Goal: Task Accomplishment & Management: Complete application form

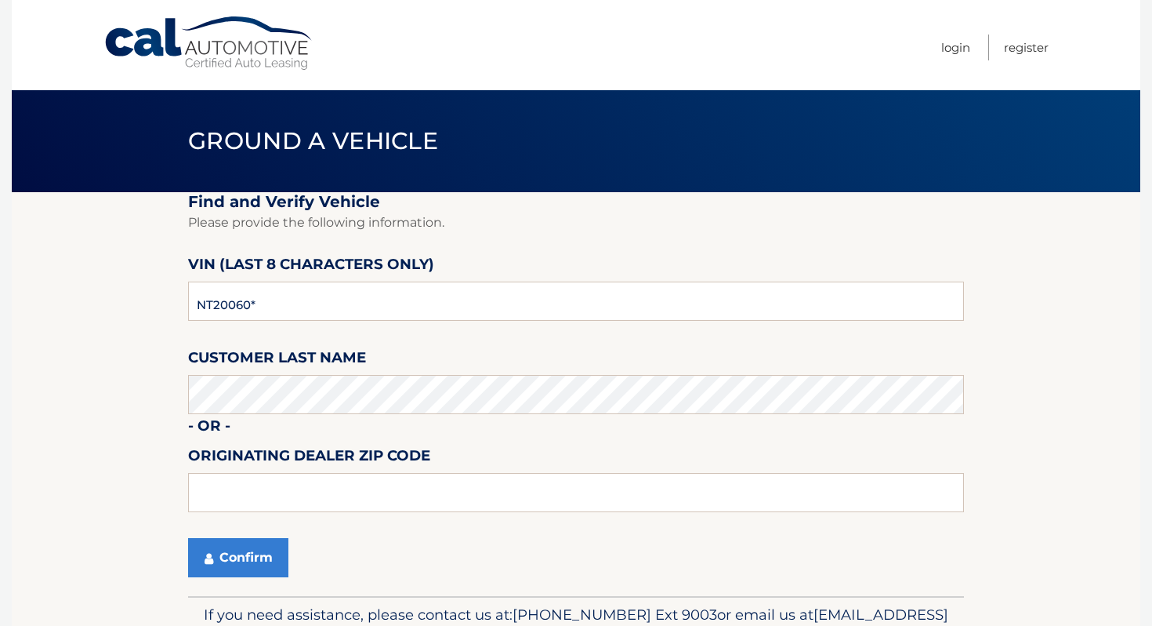
type input "NT200608"
click at [251, 558] on button "Confirm" at bounding box center [238, 557] width 100 height 39
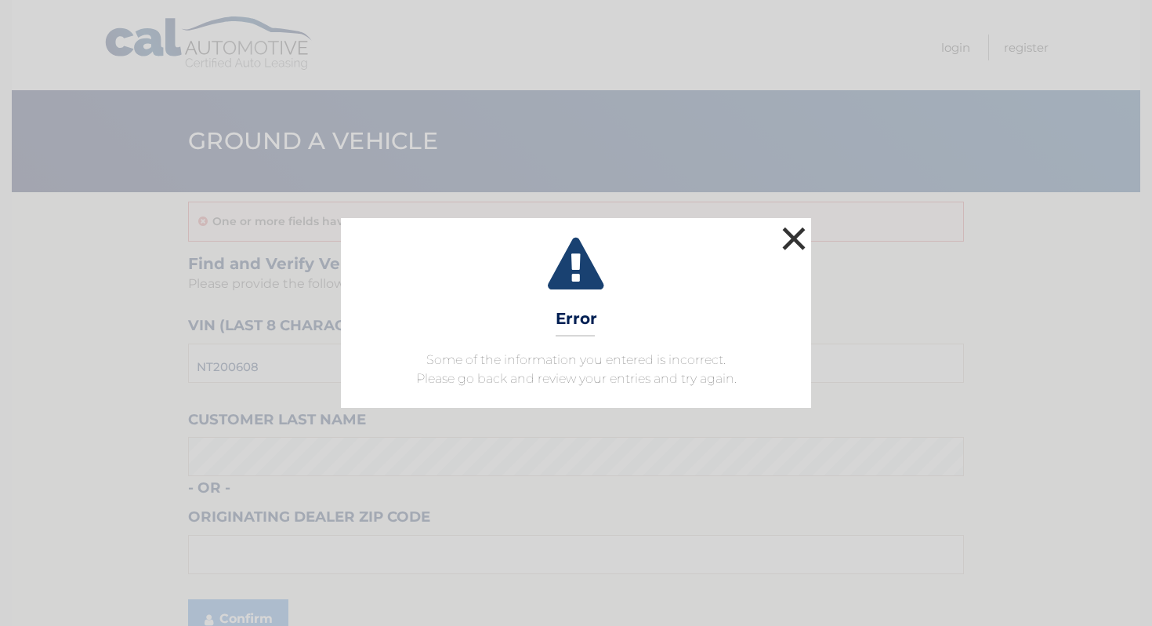
click at [805, 246] on button "×" at bounding box center [793, 238] width 31 height 31
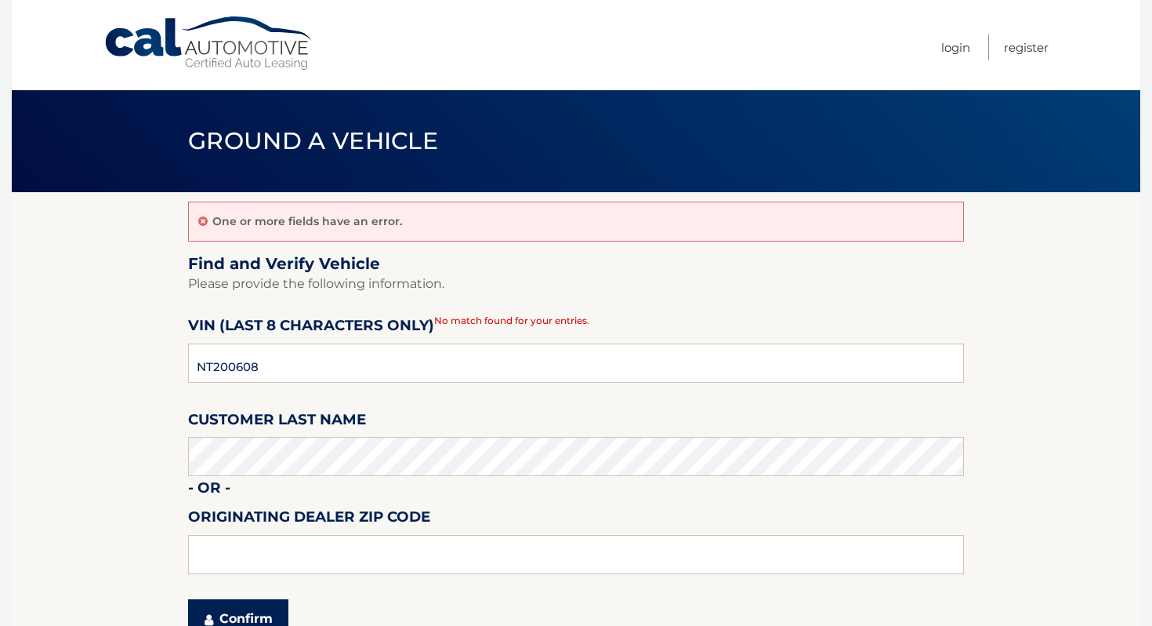
click at [233, 611] on button "Confirm" at bounding box center [238, 618] width 100 height 39
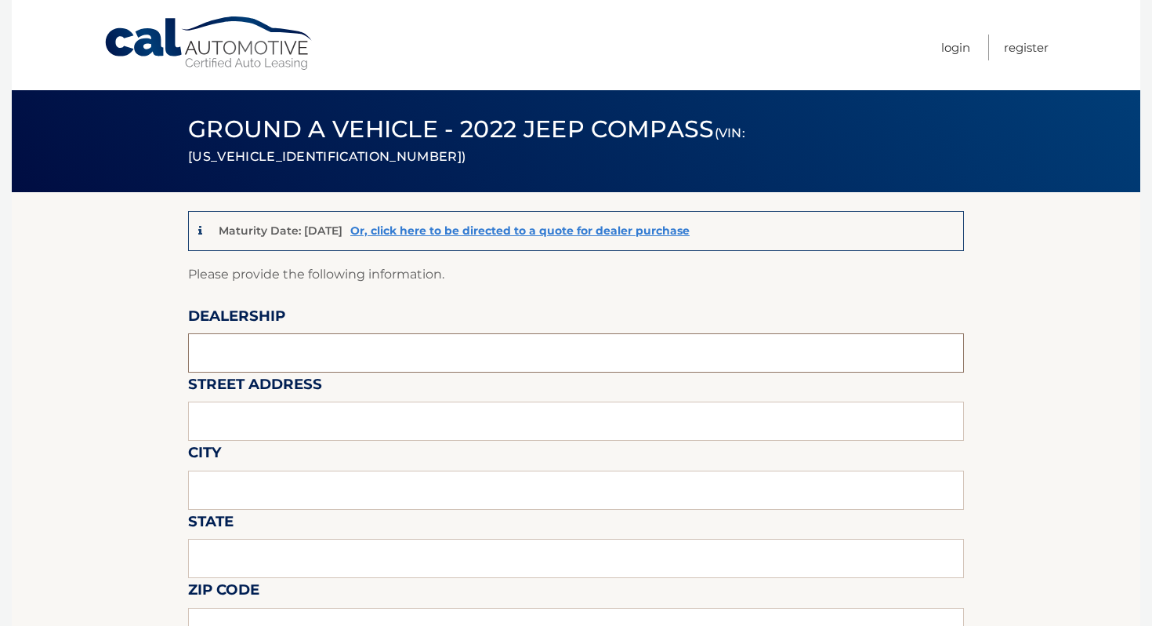
click at [309, 348] on input "text" at bounding box center [576, 352] width 776 height 39
type input "ISLAND AUTO GROUP"
click at [313, 411] on input "text" at bounding box center [576, 420] width 776 height 39
type input "2424 HYLAN BLVD"
type input "STATEN ISLAND"
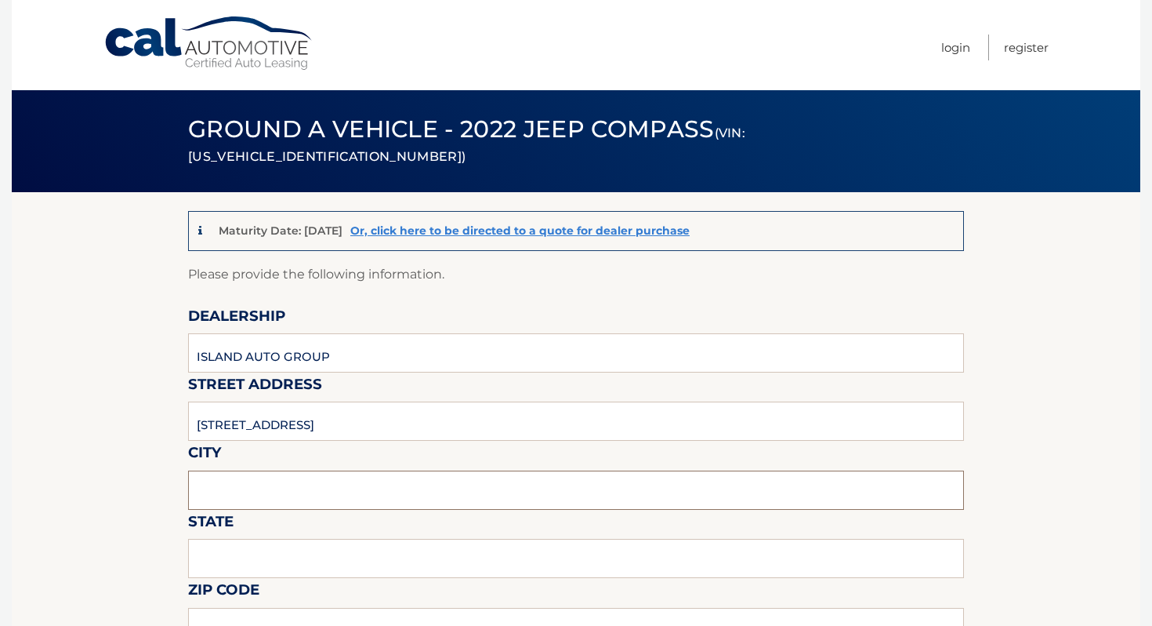
type input "NEW YORK"
type input "1O305"
type input "ISLAND AUTO GROUP"
type input "7323792810"
type input "CKEMP@MYISLANDSUBARU.COM"
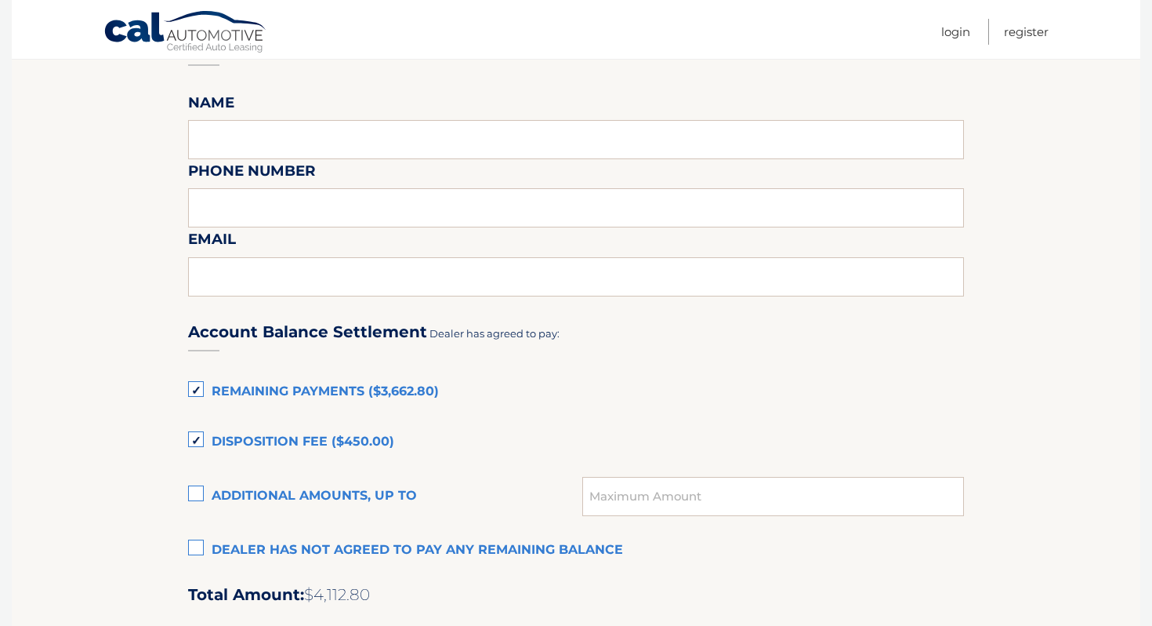
scroll to position [957, 0]
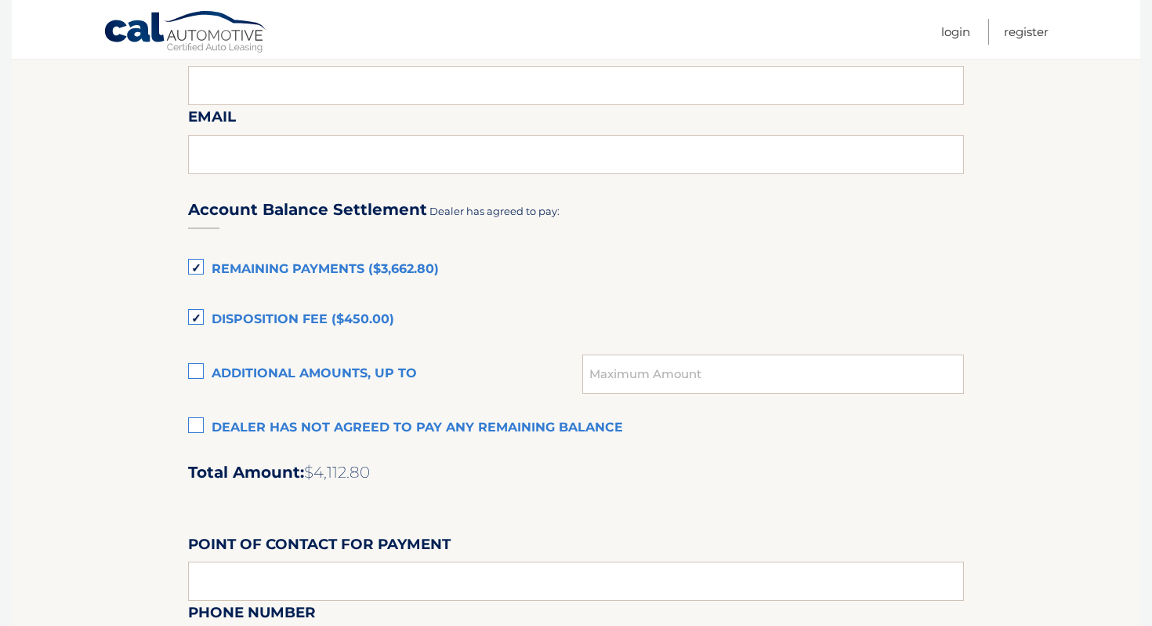
click at [357, 276] on label "Remaining Payments ($3,662.80)" at bounding box center [576, 269] width 776 height 31
click at [0, 0] on input "Remaining Payments ($3,662.80)" at bounding box center [0, 0] width 0 height 0
click at [350, 336] on div "Account Balance Settlement Dealer has agreed to pay: Remaining Payments ($3,662…" at bounding box center [576, 527] width 776 height 695
click at [350, 332] on label "Disposition Fee ($450.00)" at bounding box center [576, 319] width 776 height 31
click at [0, 0] on input "Disposition Fee ($450.00)" at bounding box center [0, 0] width 0 height 0
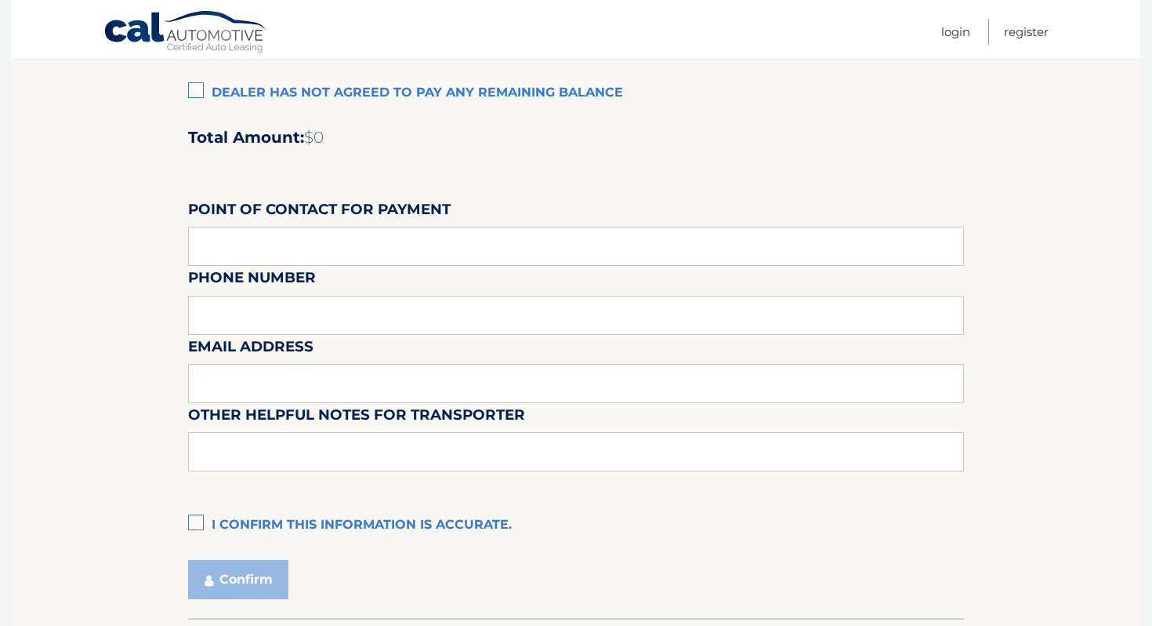
scroll to position [1396, 0]
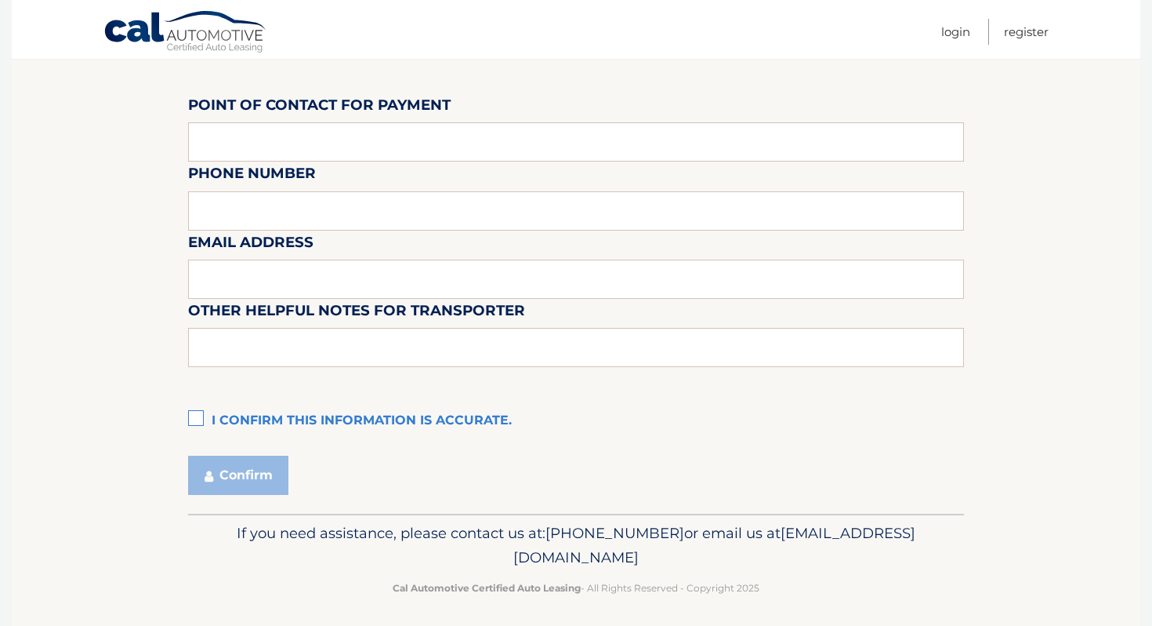
click at [315, 424] on label "I confirm this information is accurate." at bounding box center [576, 420] width 776 height 31
click at [0, 0] on input "I confirm this information is accurate." at bounding box center [0, 0] width 0 height 0
click at [281, 472] on button "Confirm" at bounding box center [238, 474] width 100 height 39
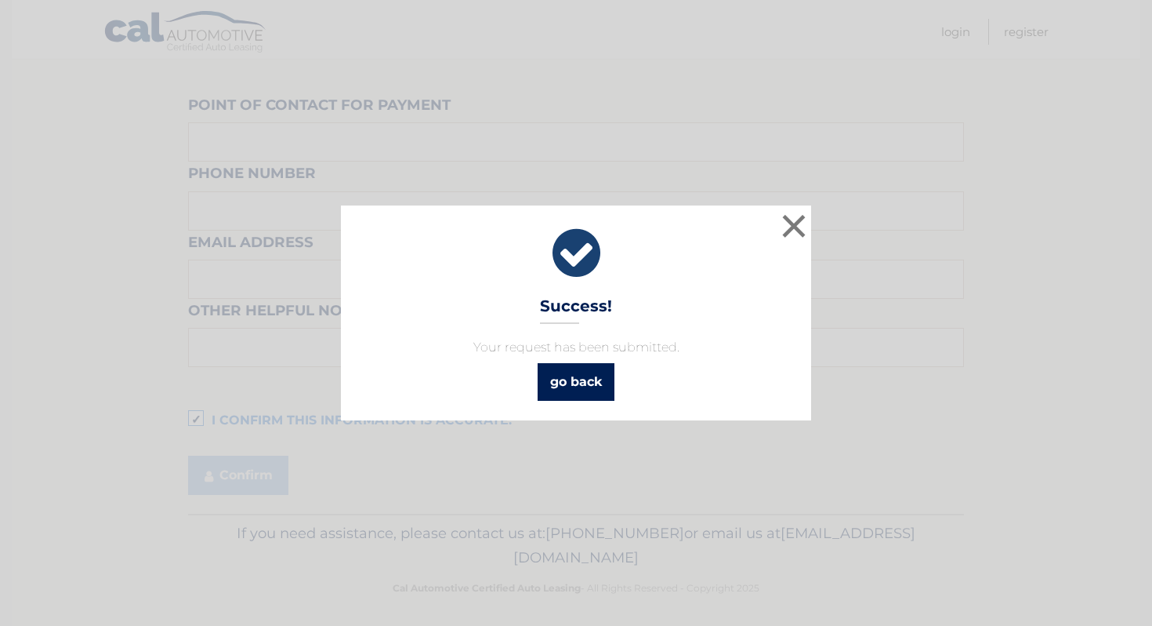
click at [578, 380] on link "go back" at bounding box center [576, 382] width 77 height 38
